Goal: Task Accomplishment & Management: Manage account settings

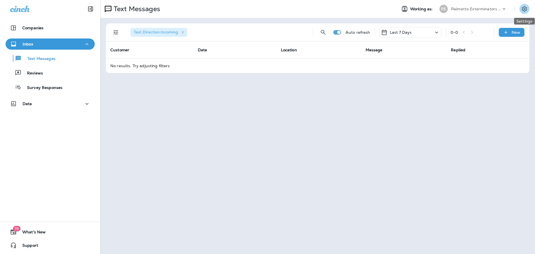
click at [524, 8] on icon "Settings" at bounding box center [524, 8] width 5 height 5
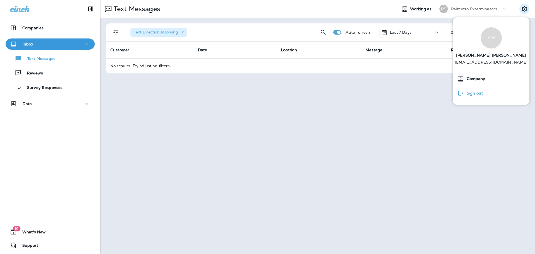
click at [478, 92] on span "Sign out" at bounding box center [473, 93] width 19 height 5
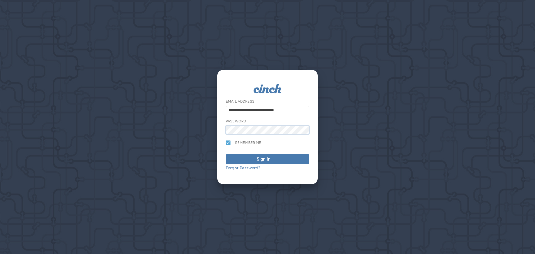
click at [226, 154] on button "Sign In" at bounding box center [268, 159] width 84 height 10
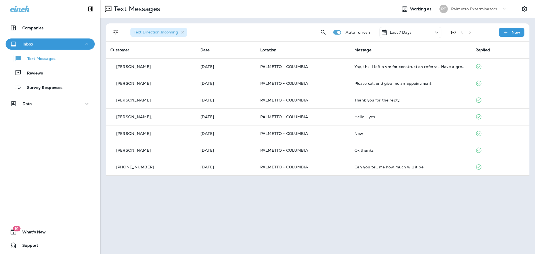
click at [397, 32] on p "Last 7 Days" at bounding box center [401, 32] width 22 height 4
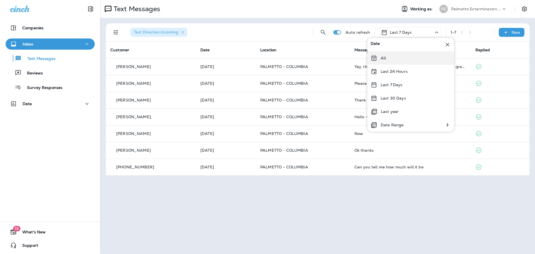
click at [375, 57] on icon at bounding box center [374, 57] width 5 height 5
